Goal: Check status: Check status

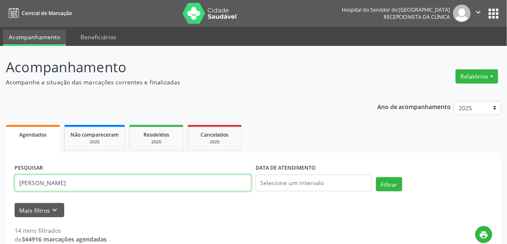
click at [118, 180] on input "[PERSON_NAME]" at bounding box center [133, 182] width 237 height 17
click at [376, 177] on button "Filtrar" at bounding box center [389, 184] width 26 height 14
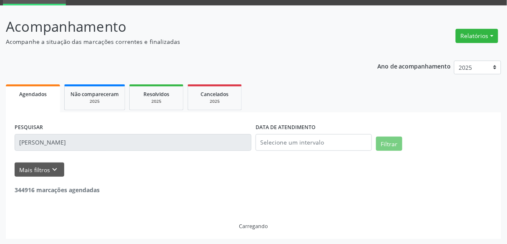
scroll to position [14, 0]
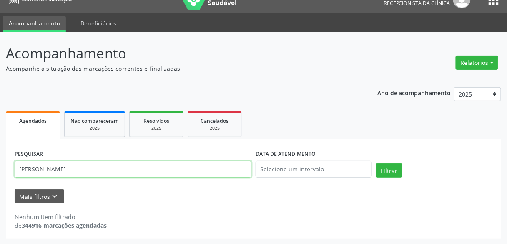
click at [119, 174] on input "[PERSON_NAME]" at bounding box center [133, 169] width 237 height 17
click at [45, 168] on input "[PERSON_NAME]" at bounding box center [133, 169] width 237 height 17
type input "[PERSON_NAME]"
click at [376, 163] on button "Filtrar" at bounding box center [389, 170] width 26 height 14
click at [172, 170] on input "[PERSON_NAME]" at bounding box center [133, 169] width 237 height 17
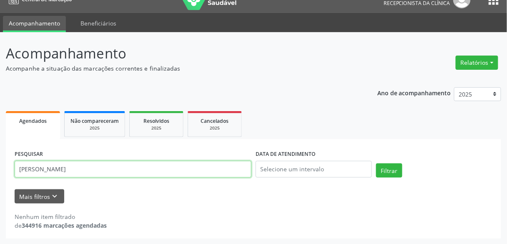
click at [172, 170] on input "[PERSON_NAME]" at bounding box center [133, 169] width 237 height 17
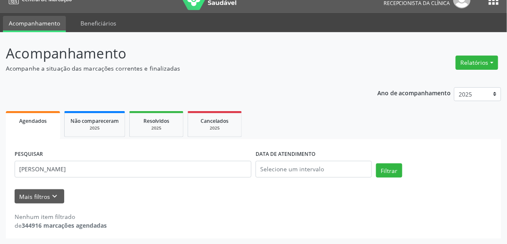
click at [94, 196] on div "Mais filtros keyboard_arrow_down" at bounding box center [254, 196] width 482 height 15
